Goal: Transaction & Acquisition: Obtain resource

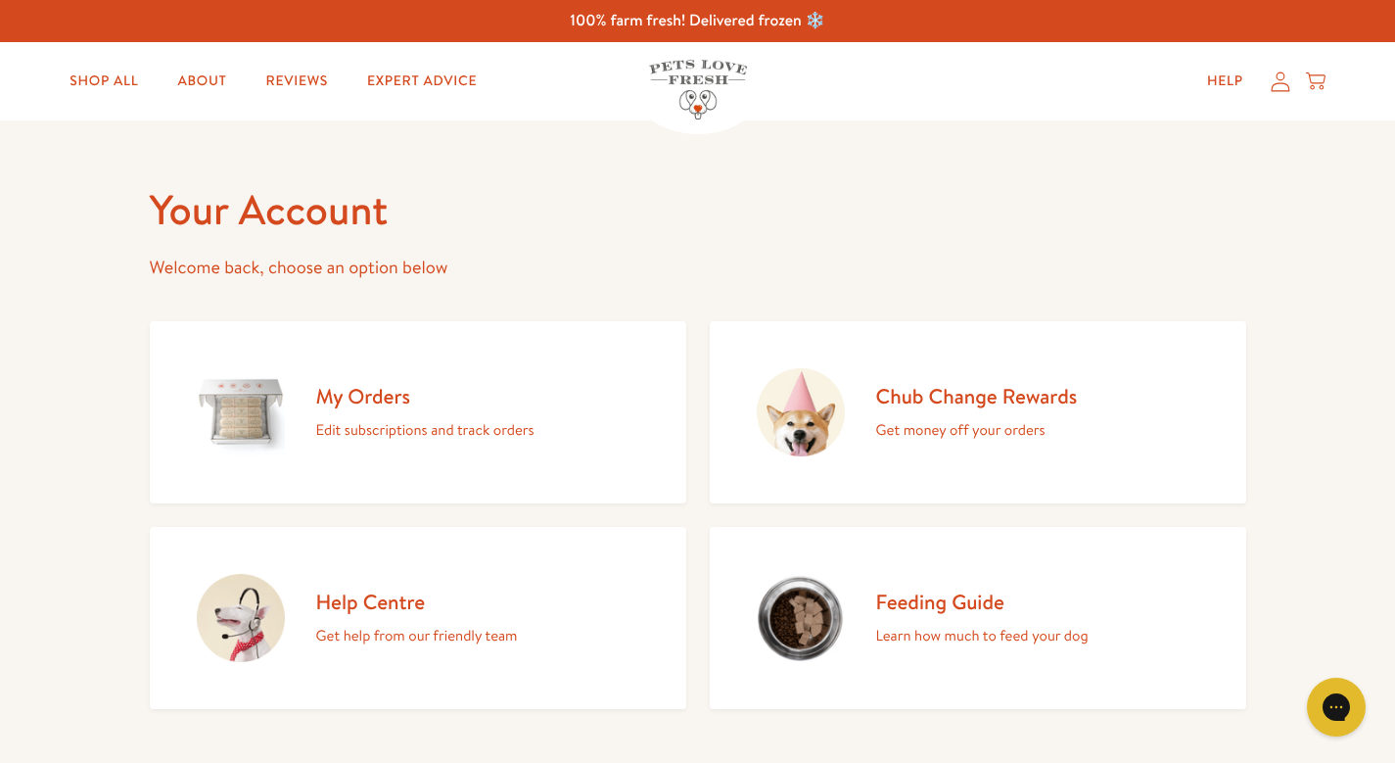
click at [897, 400] on h2 "Chub Change Rewards" at bounding box center [977, 396] width 202 height 26
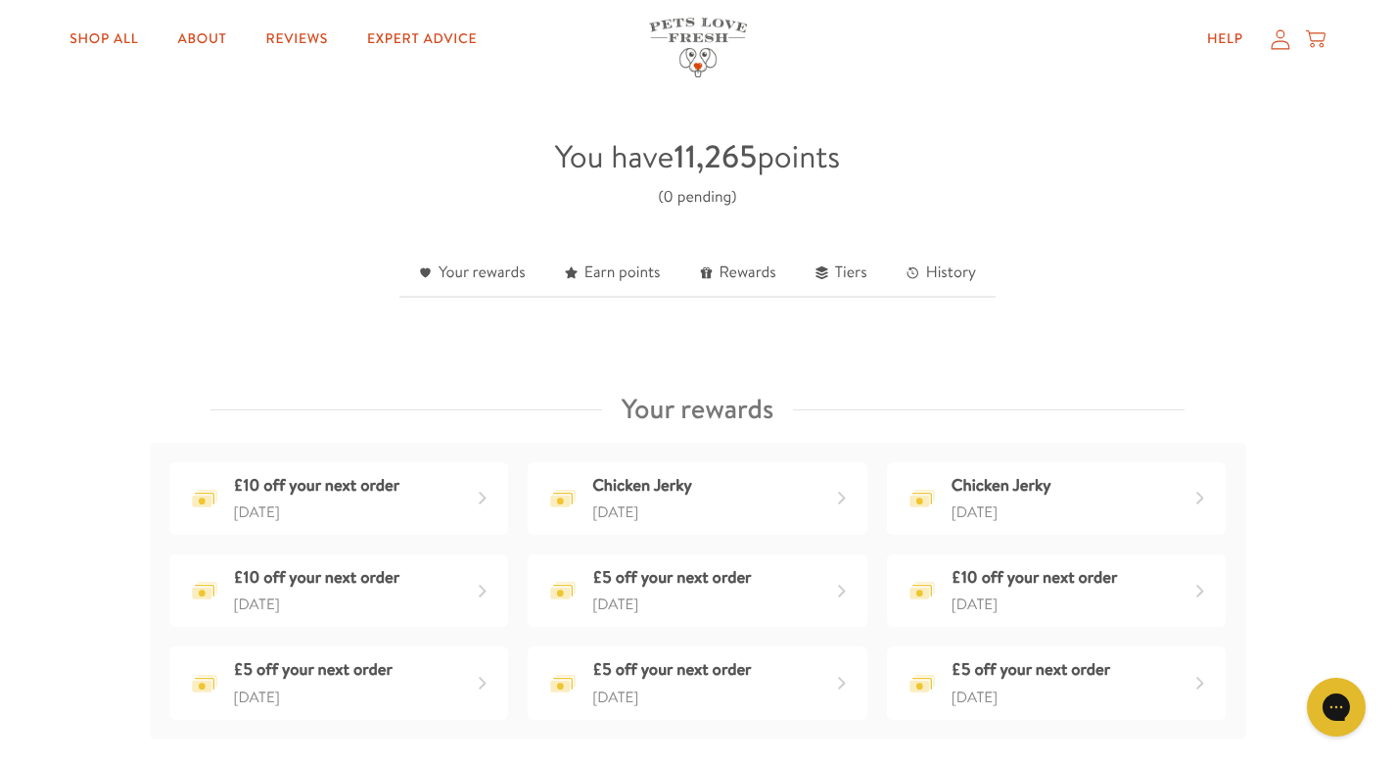
scroll to position [512, 0]
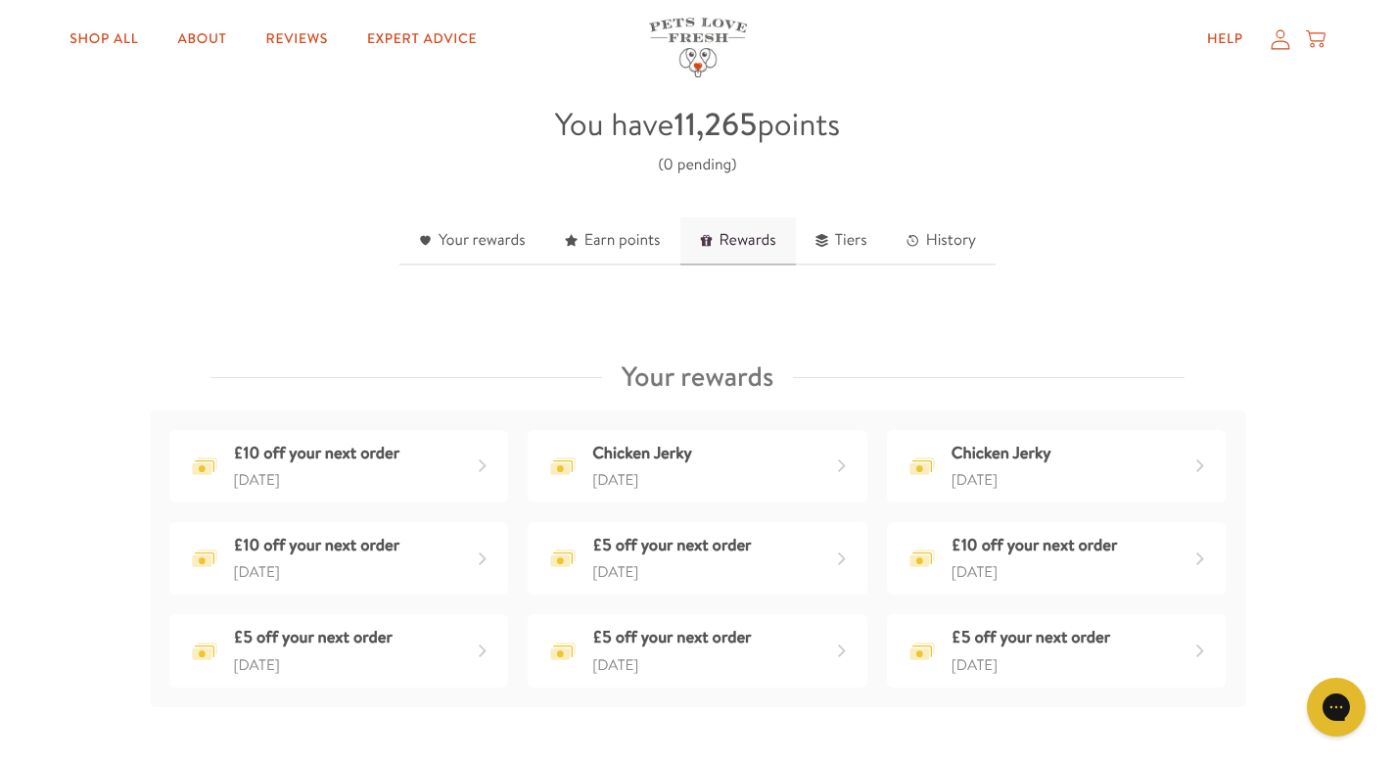
click at [752, 247] on link "Rewards" at bounding box center [739, 241] width 116 height 48
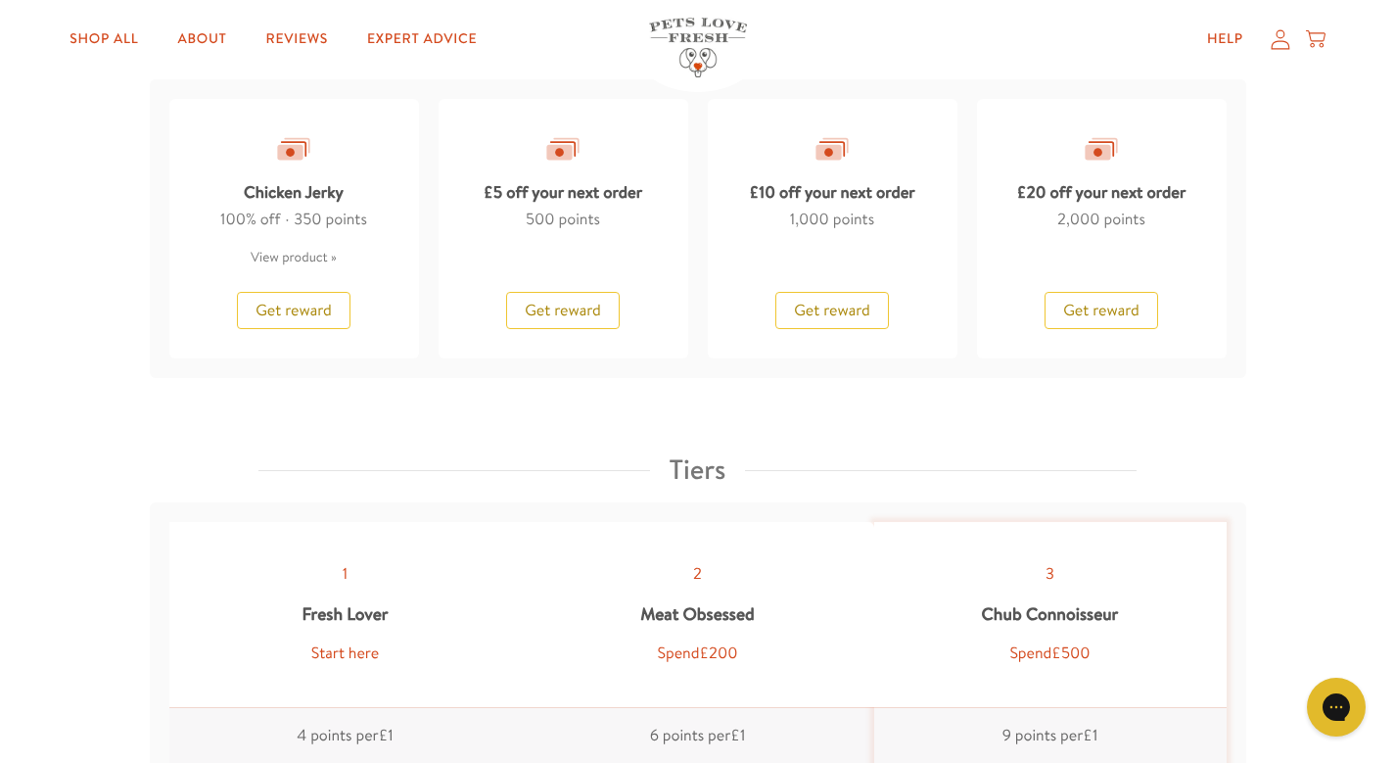
scroll to position [1944, 0]
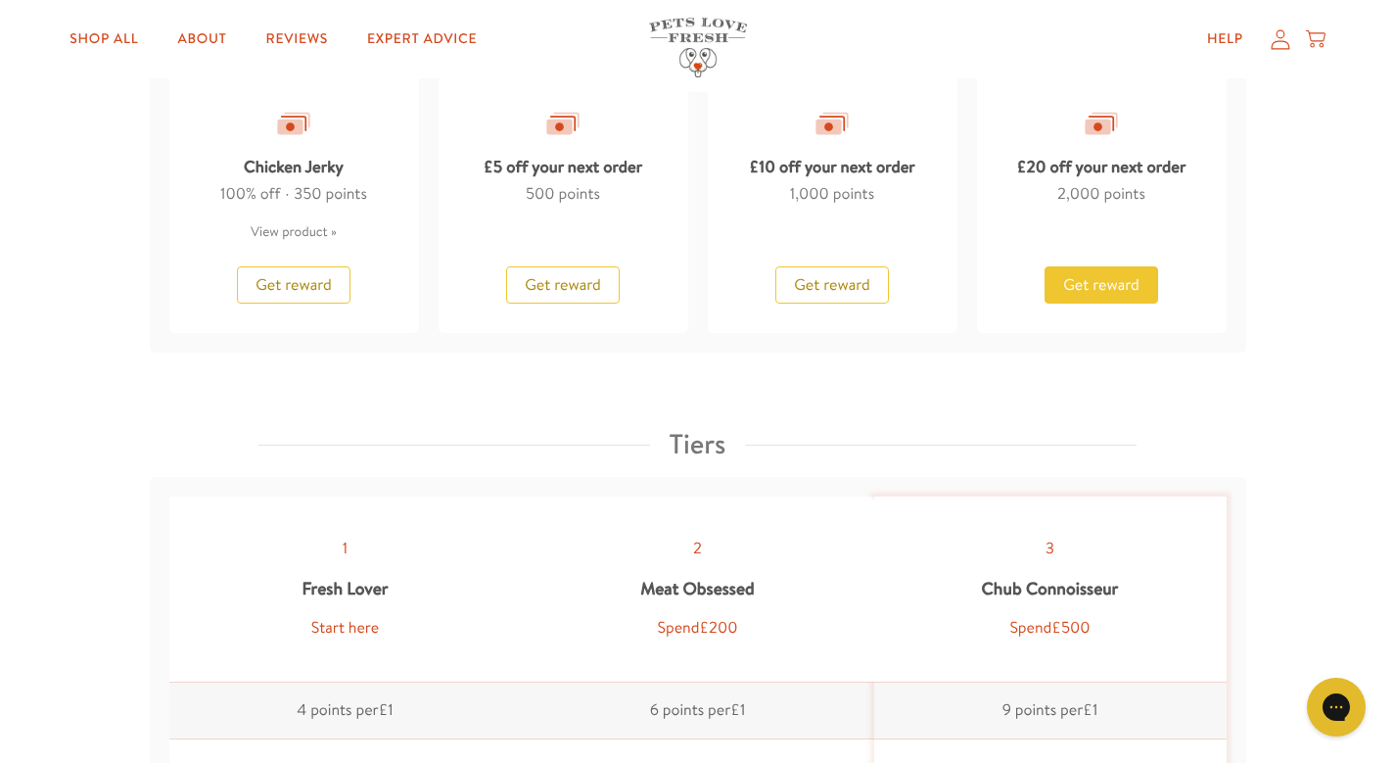
click at [1093, 292] on span "Get reward" at bounding box center [1101, 285] width 76 height 22
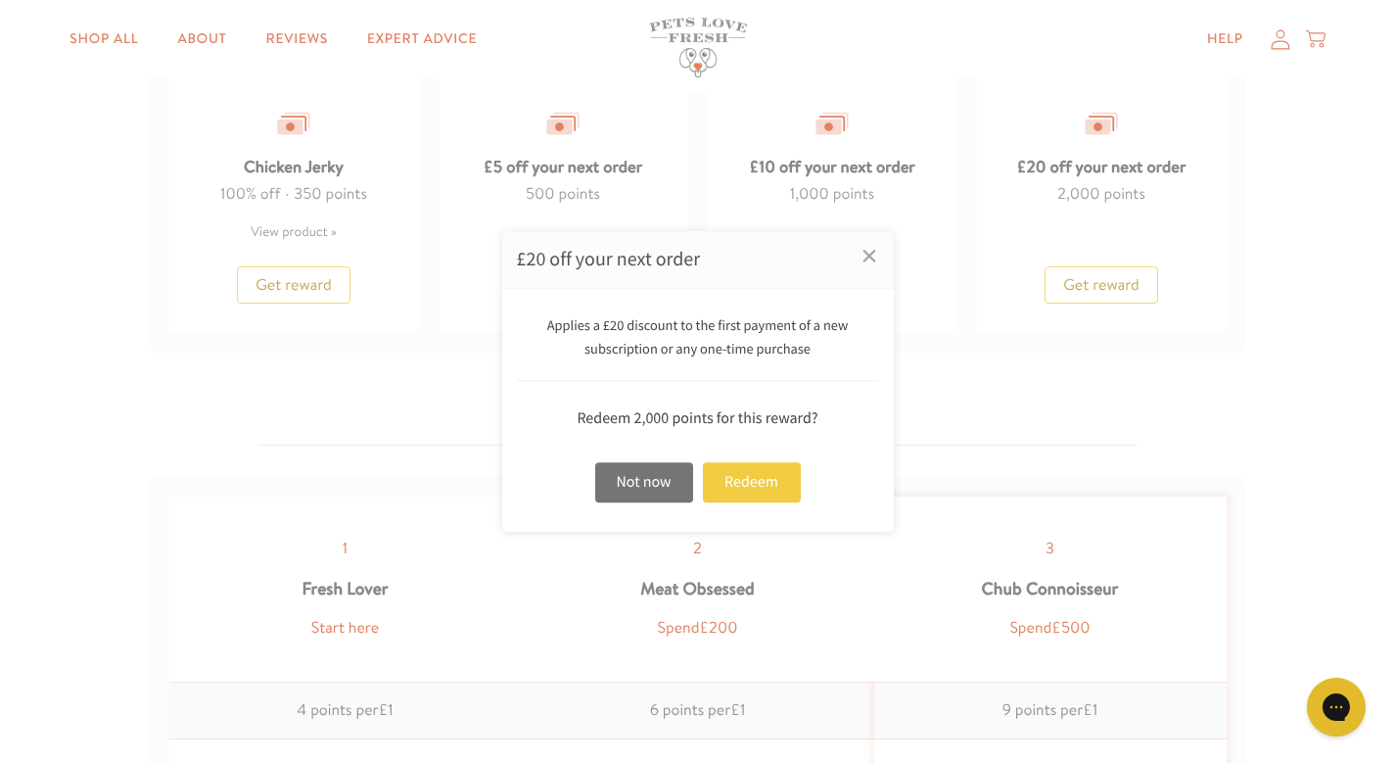
click at [742, 482] on div "Redeem" at bounding box center [752, 482] width 98 height 40
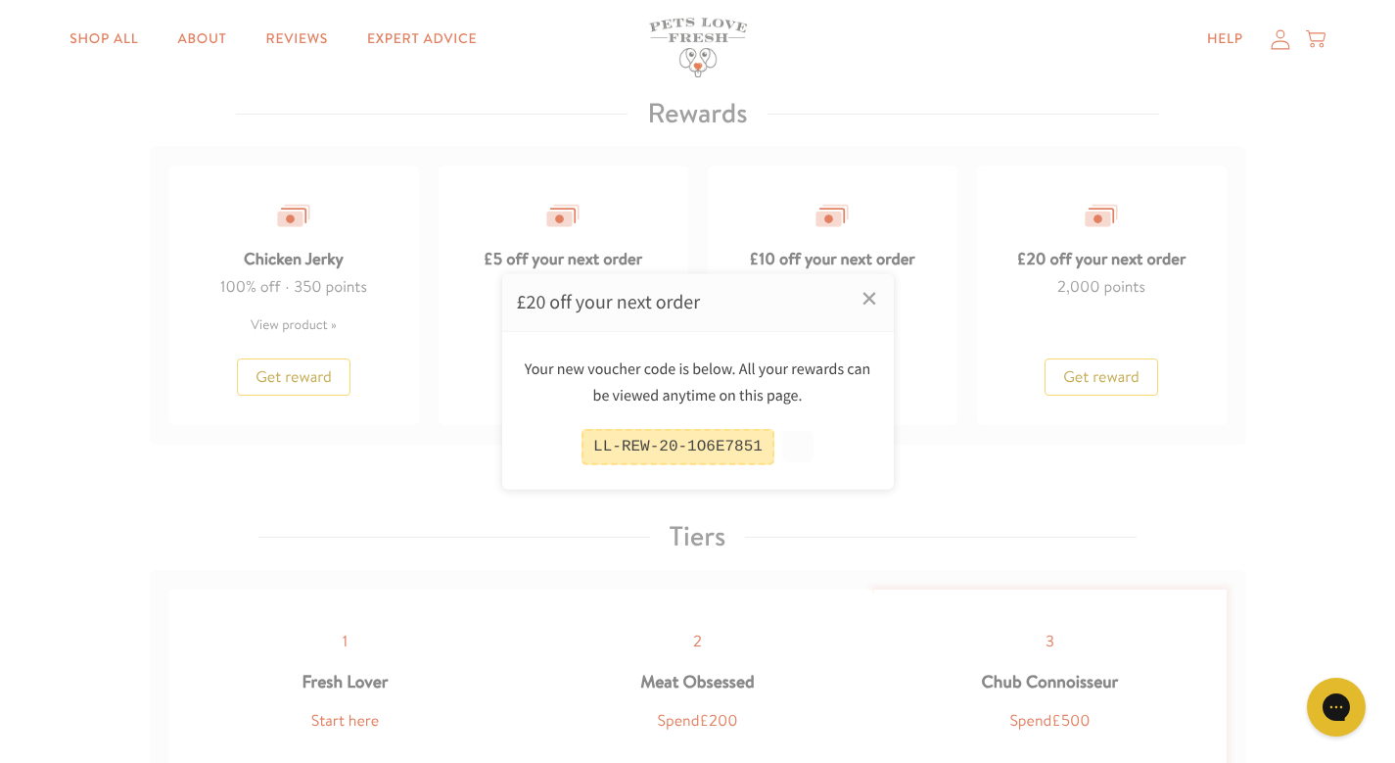
scroll to position [2037, 0]
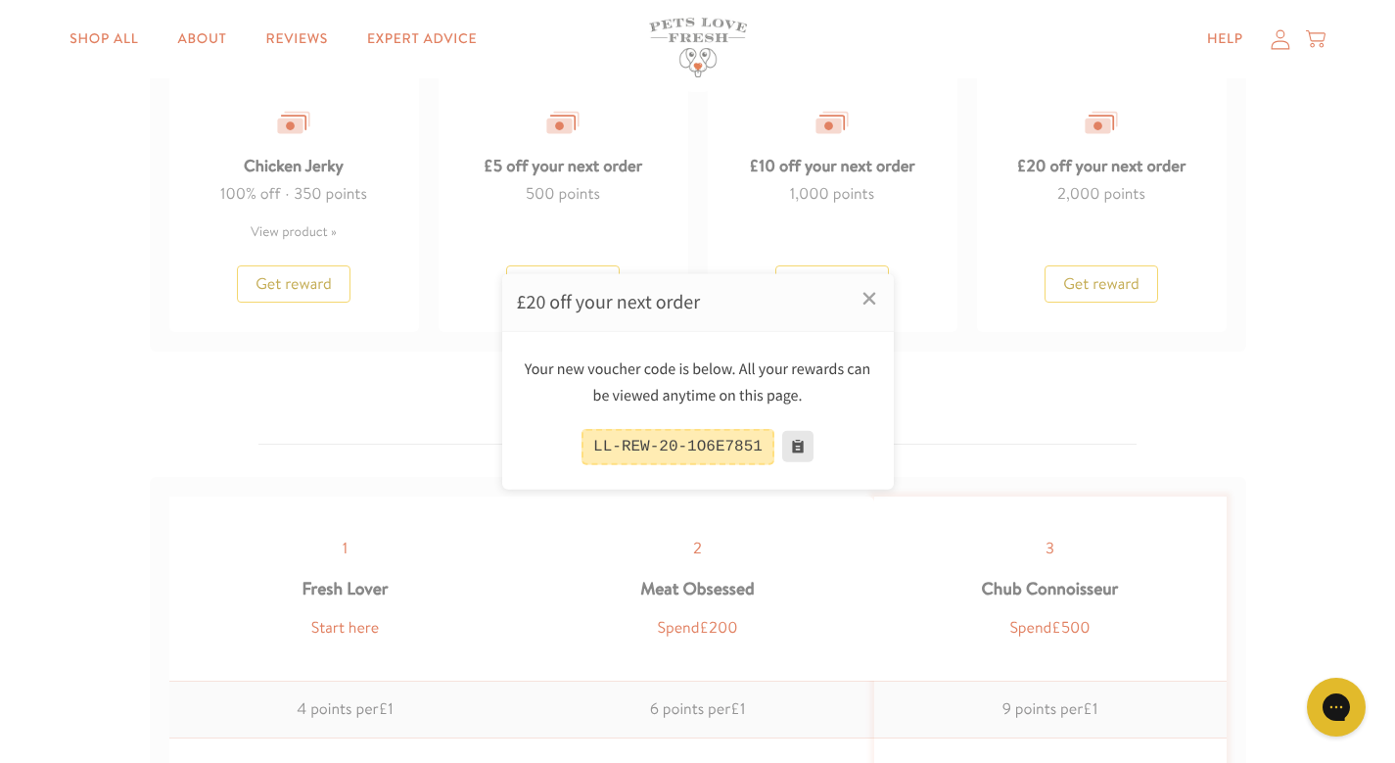
click at [801, 448] on button at bounding box center [797, 446] width 31 height 31
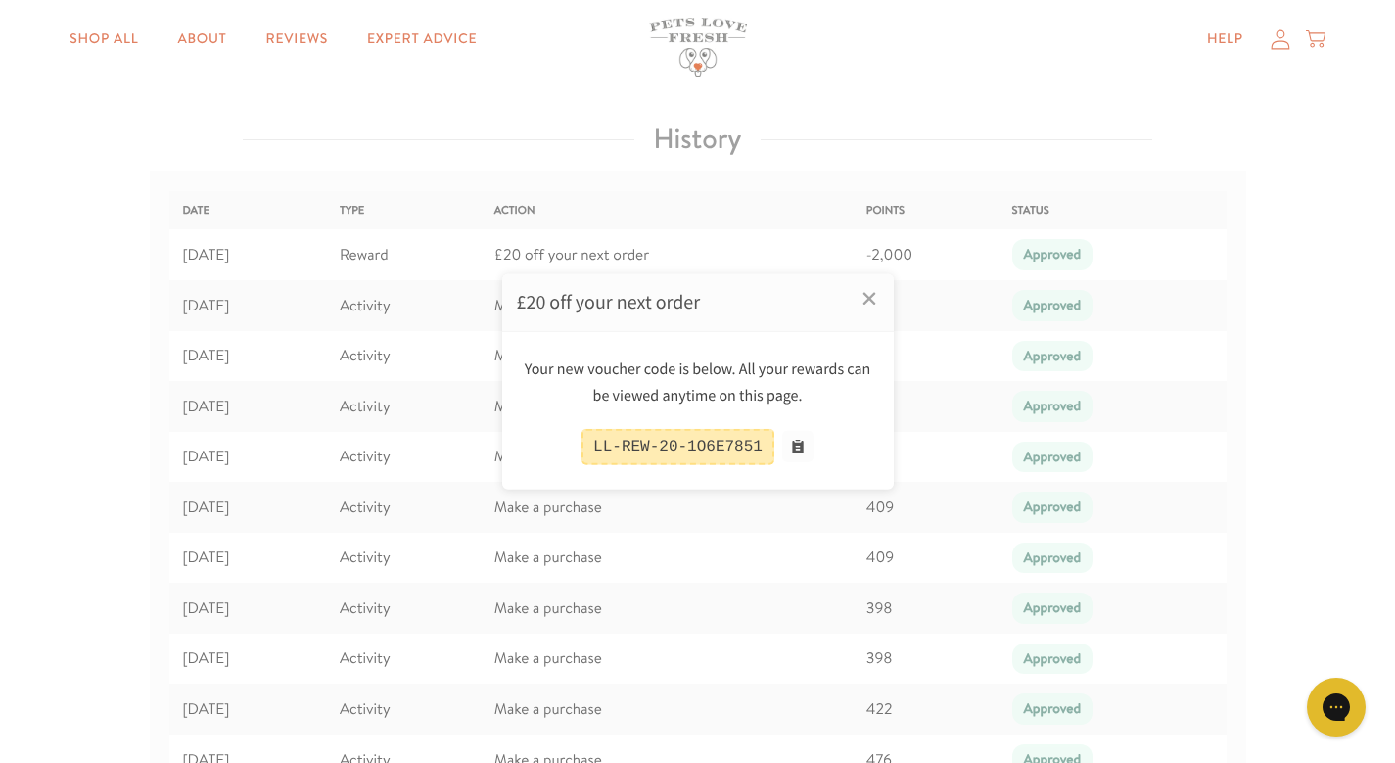
scroll to position [2857, 0]
